Goal: Navigation & Orientation: Understand site structure

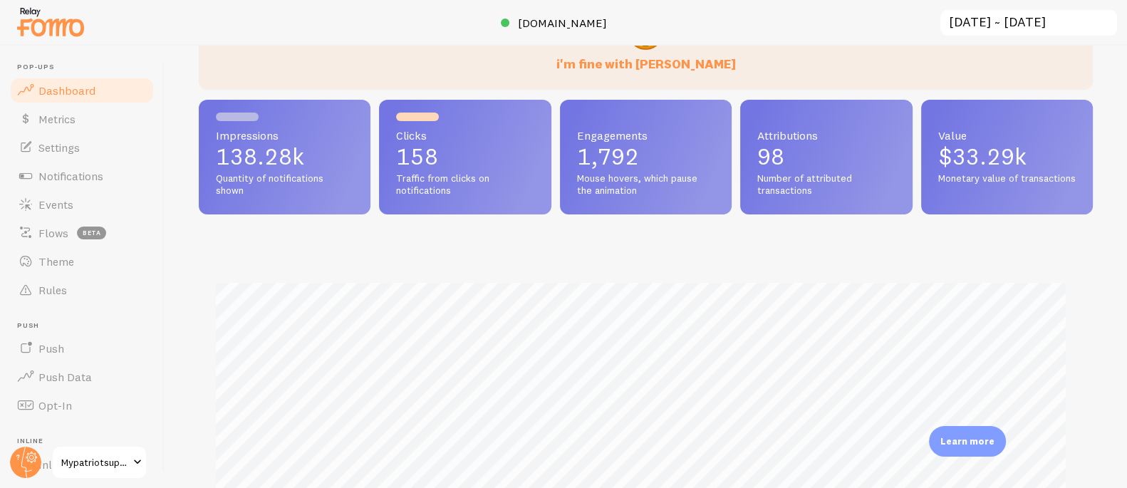
scroll to position [126, 0]
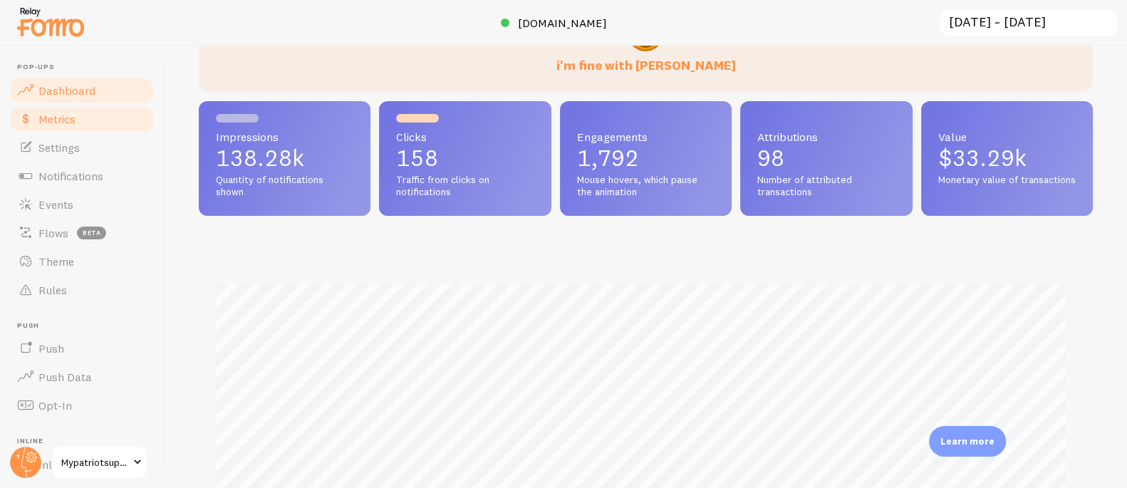
click at [68, 117] on span "Metrics" at bounding box center [56, 119] width 37 height 14
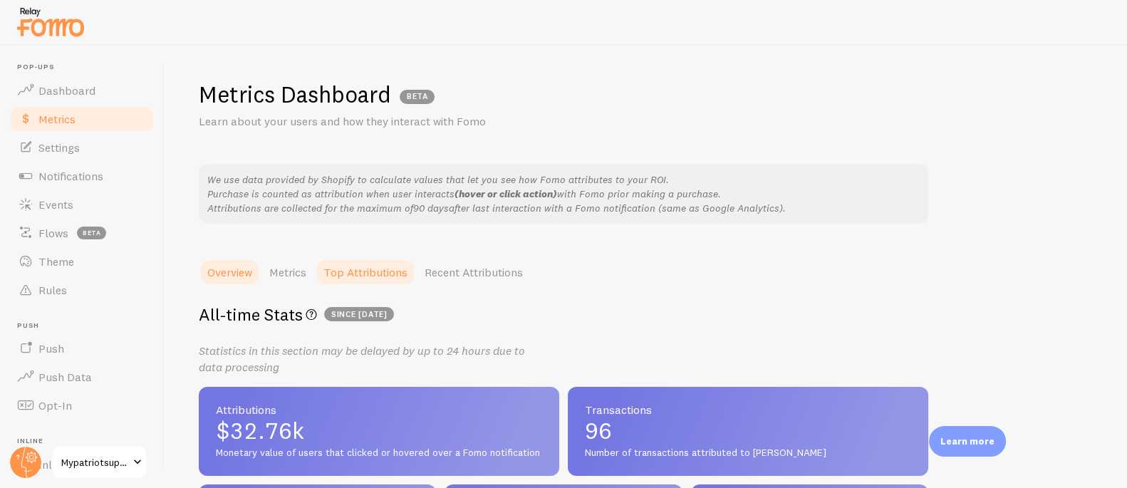
click at [392, 264] on link "Top Attributions" at bounding box center [365, 272] width 101 height 28
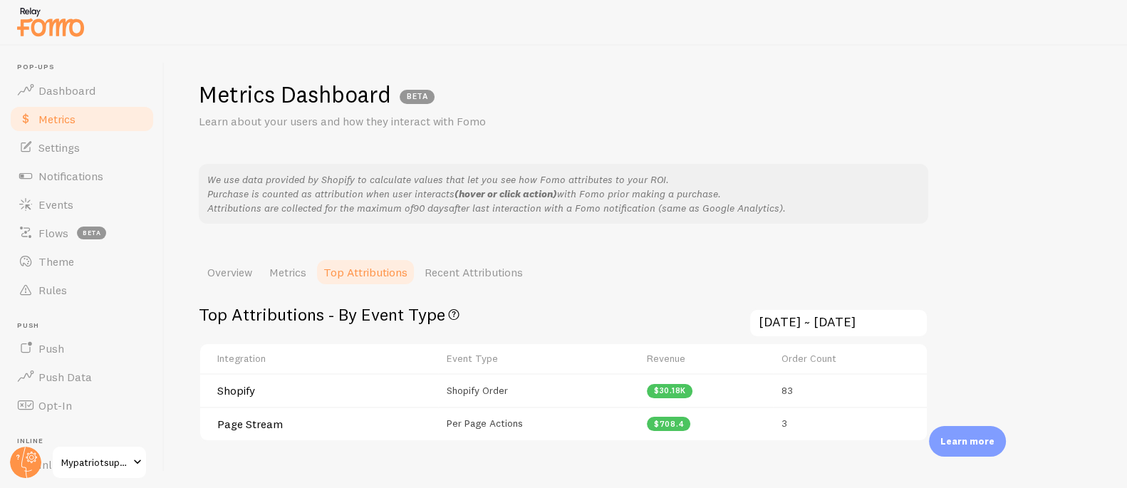
scroll to position [21, 0]
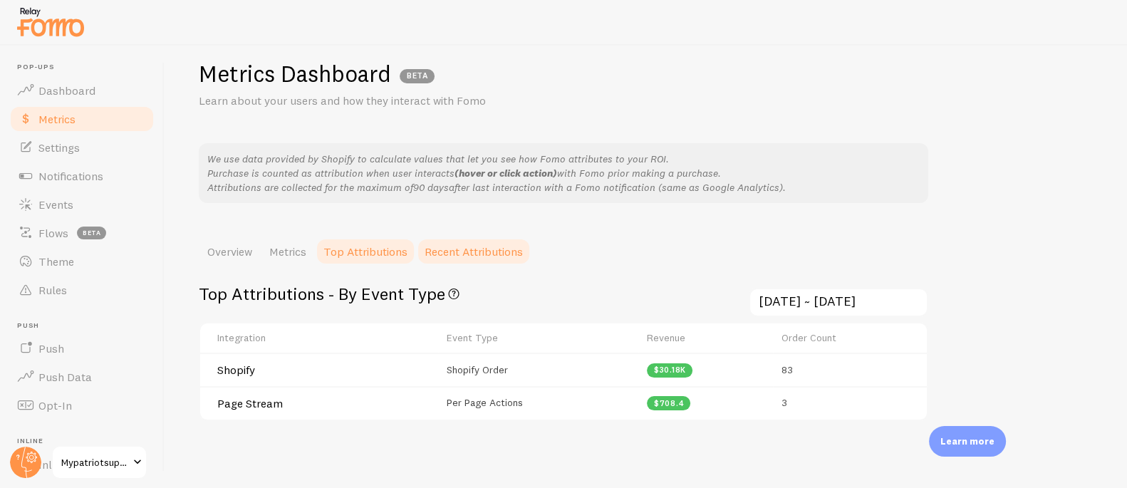
click at [496, 262] on link "Recent Attributions" at bounding box center [473, 251] width 115 height 28
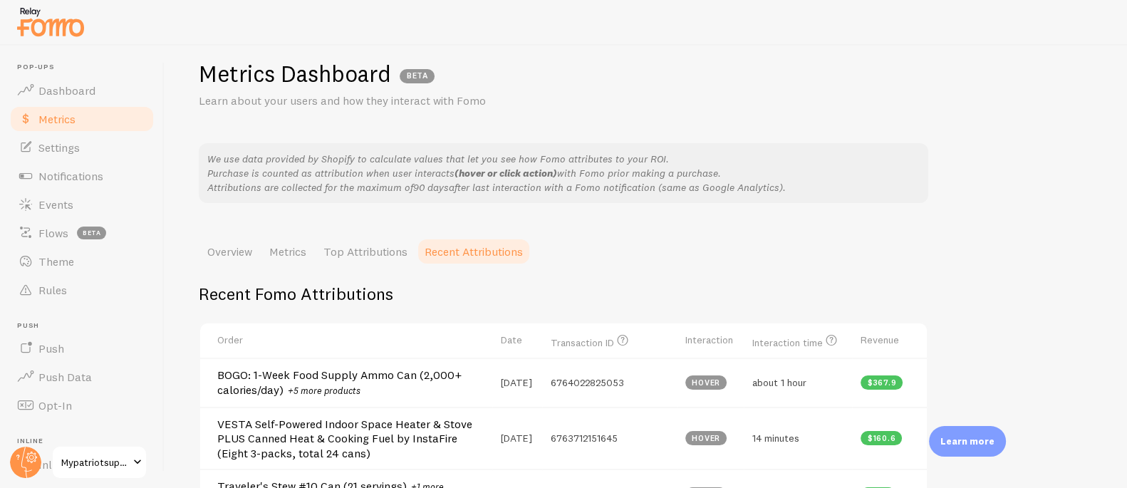
scroll to position [158, 0]
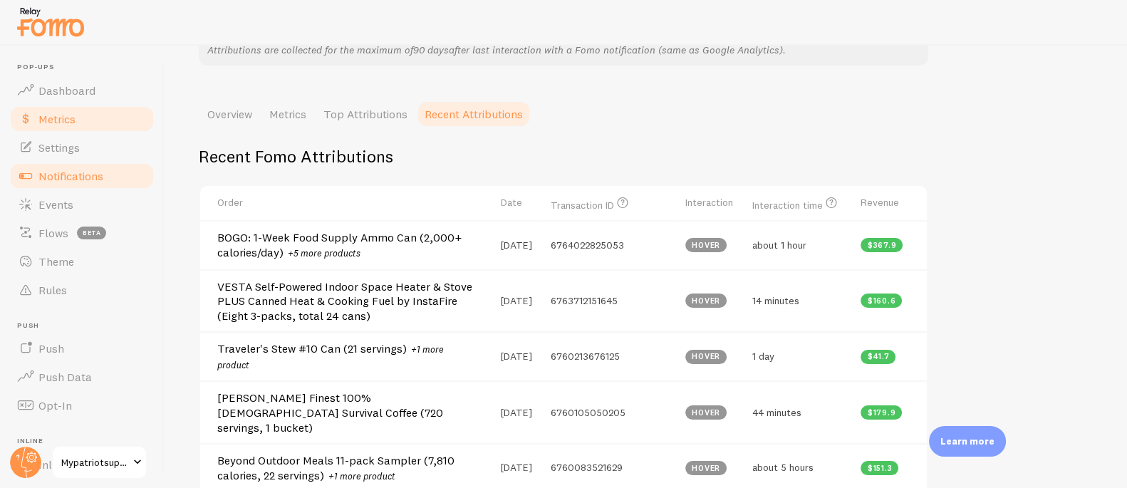
click at [104, 169] on link "Notifications" at bounding box center [82, 176] width 147 height 28
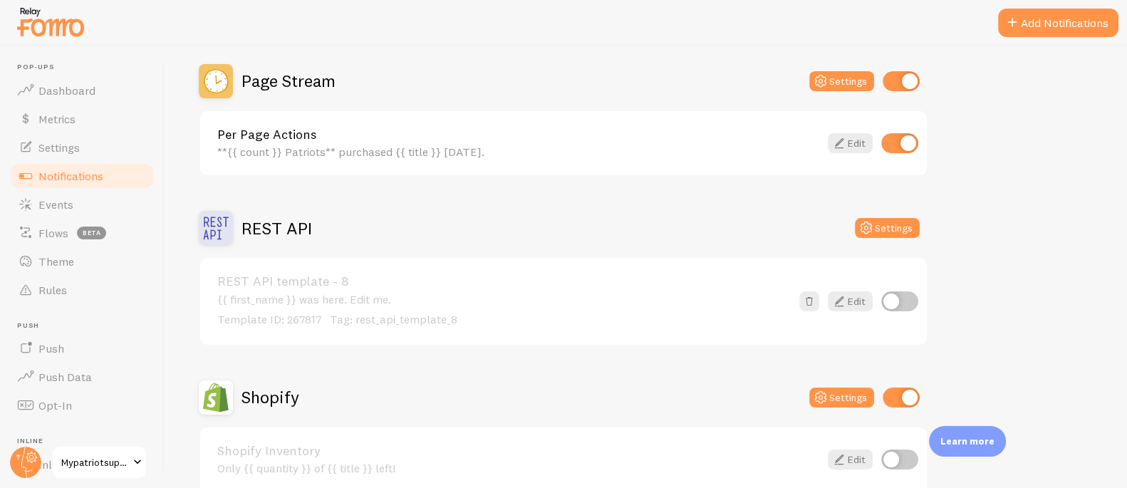
scroll to position [597, 0]
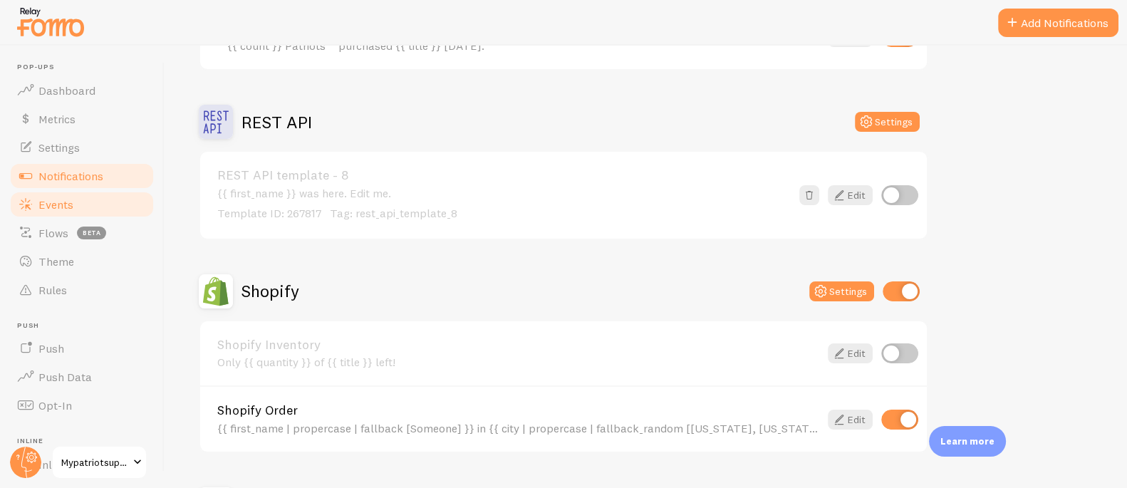
click at [47, 197] on span "Events" at bounding box center [55, 204] width 35 height 14
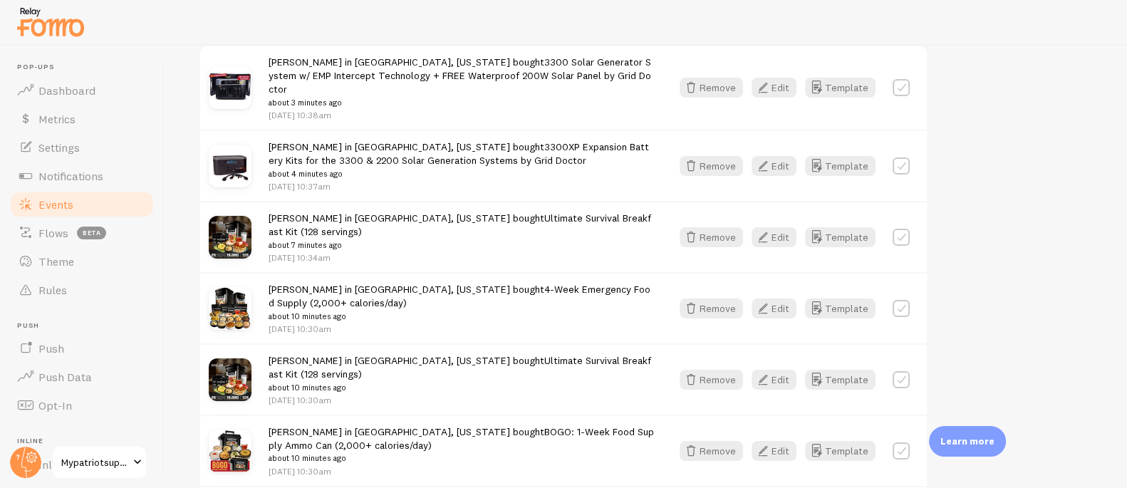
scroll to position [248, 0]
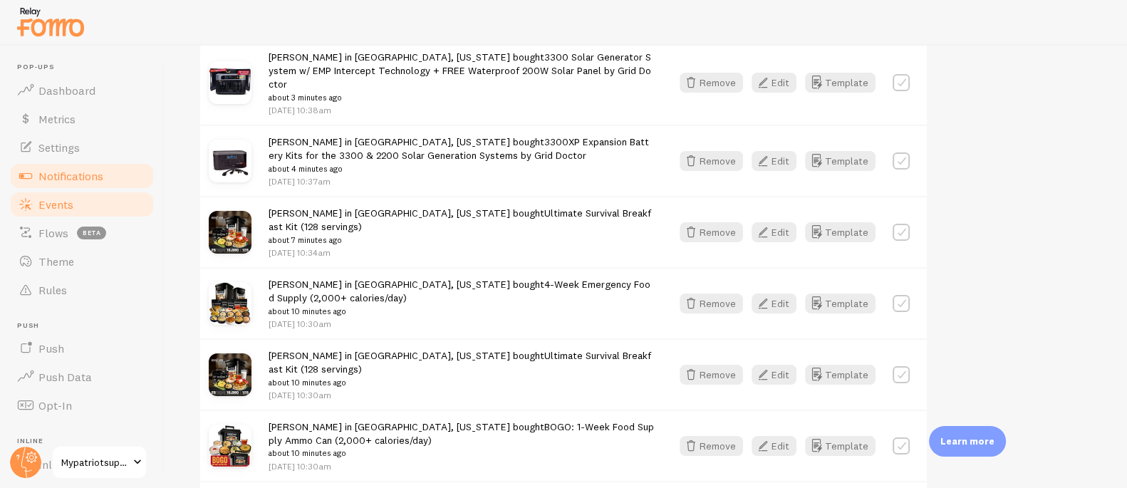
click at [94, 170] on span "Notifications" at bounding box center [70, 176] width 65 height 14
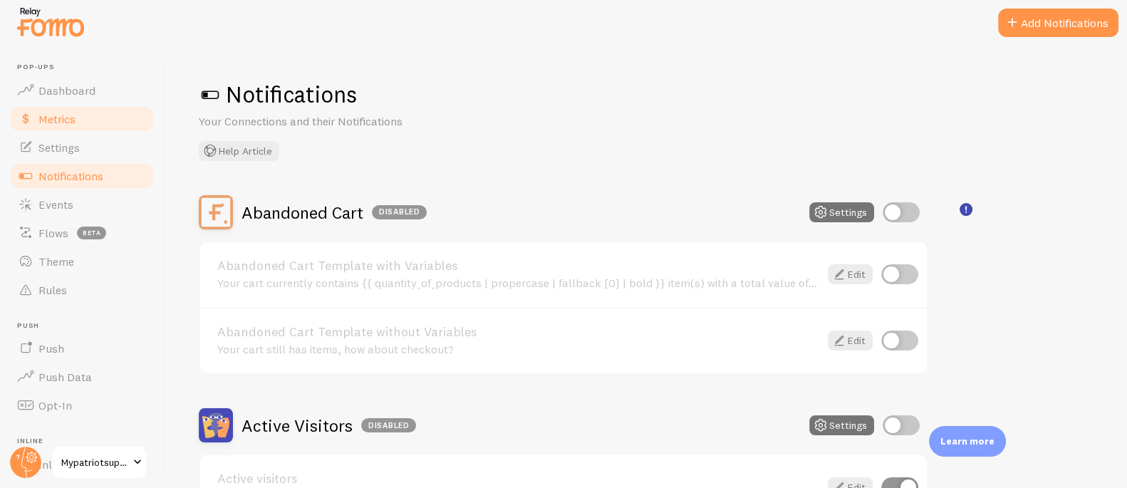
click at [63, 116] on span "Metrics" at bounding box center [56, 119] width 37 height 14
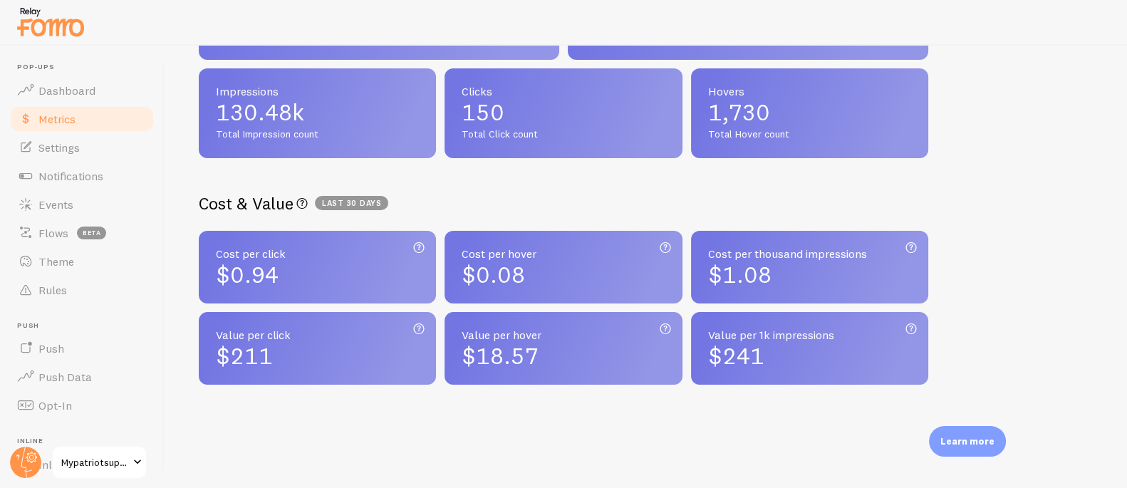
scroll to position [105, 0]
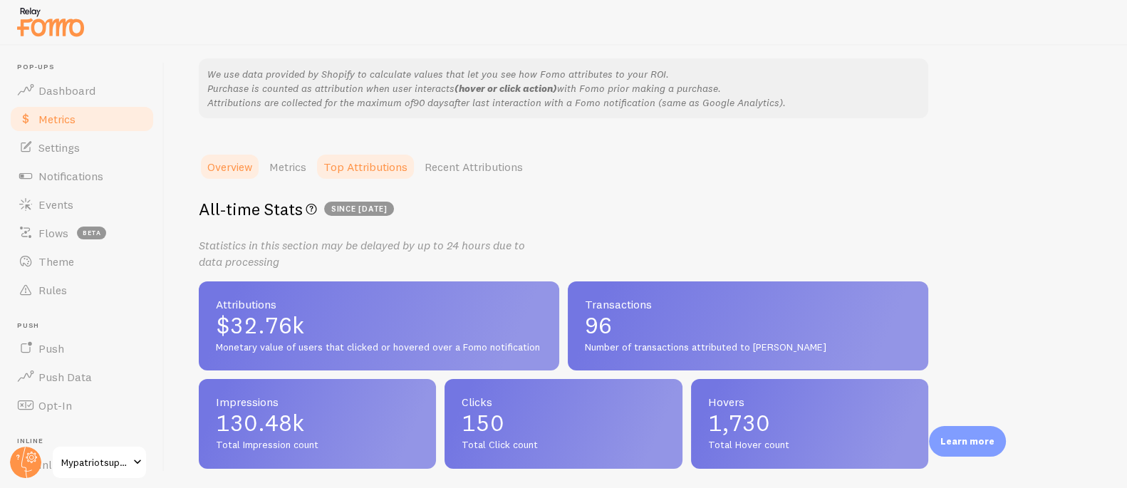
click at [413, 164] on link "Top Attributions" at bounding box center [365, 166] width 101 height 28
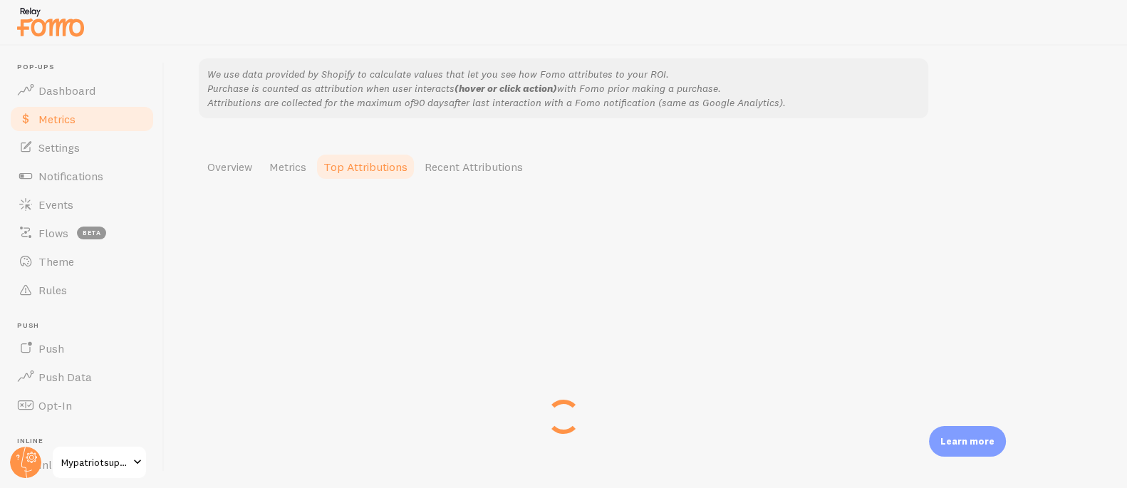
scroll to position [71, 0]
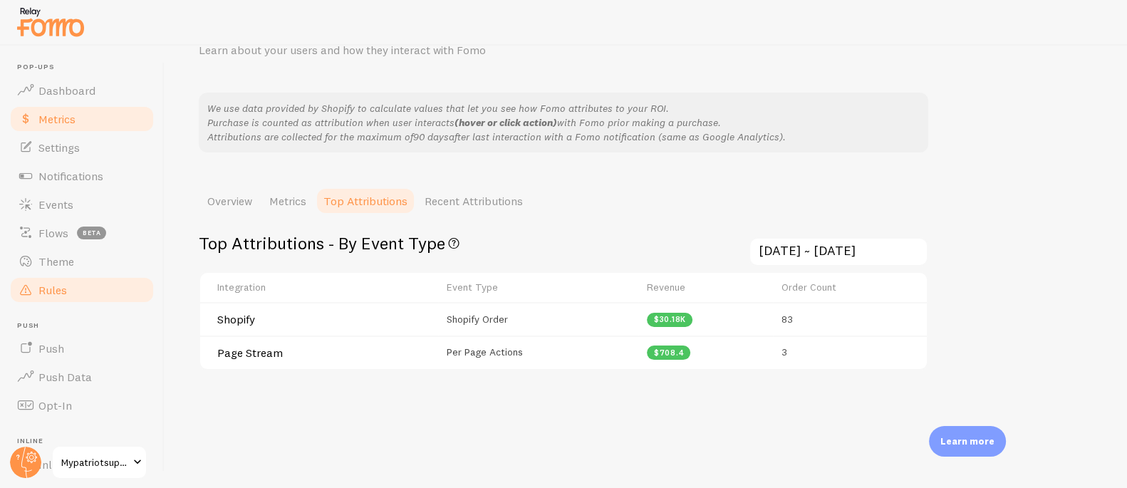
click at [65, 283] on span "Rules" at bounding box center [52, 290] width 28 height 14
